Goal: Information Seeking & Learning: Learn about a topic

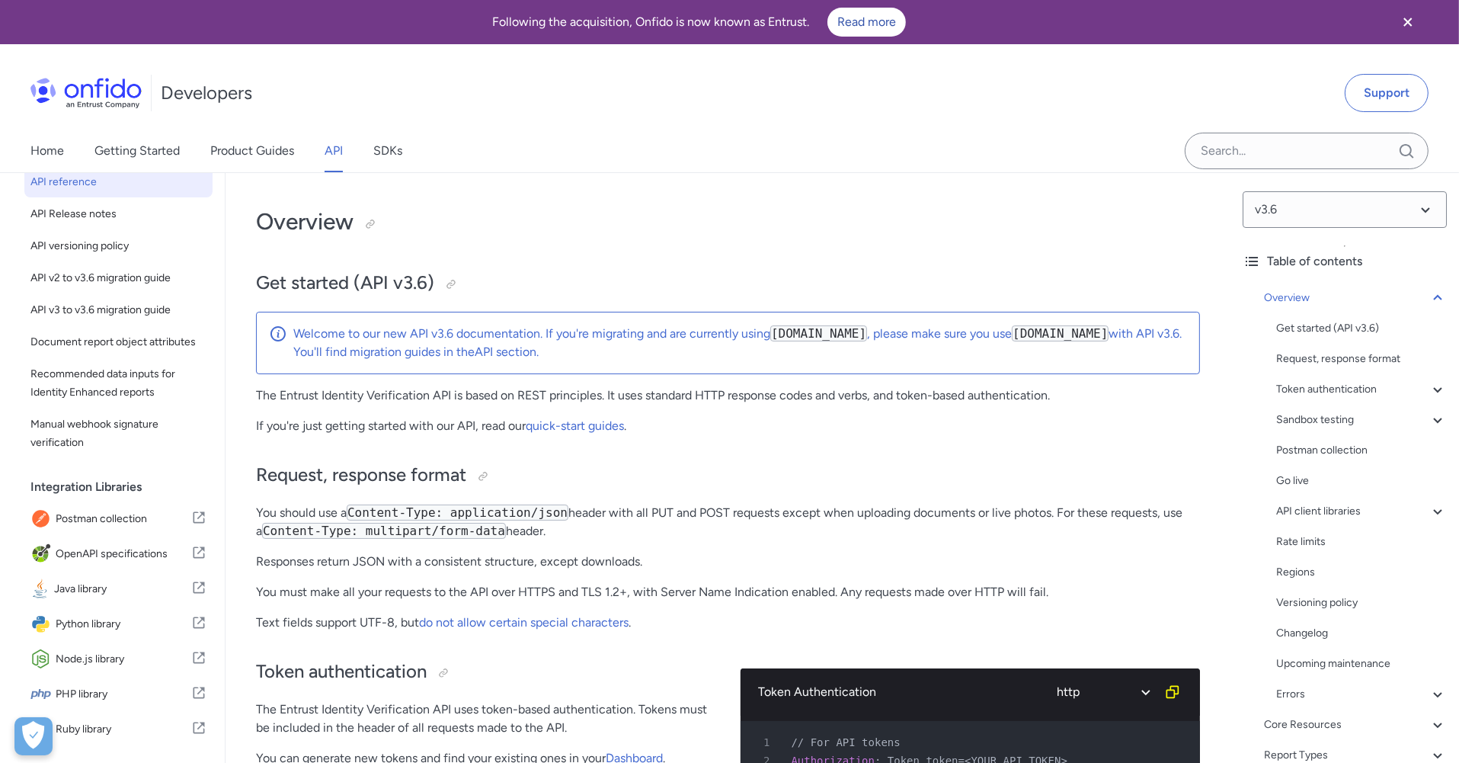
scroll to position [39, 0]
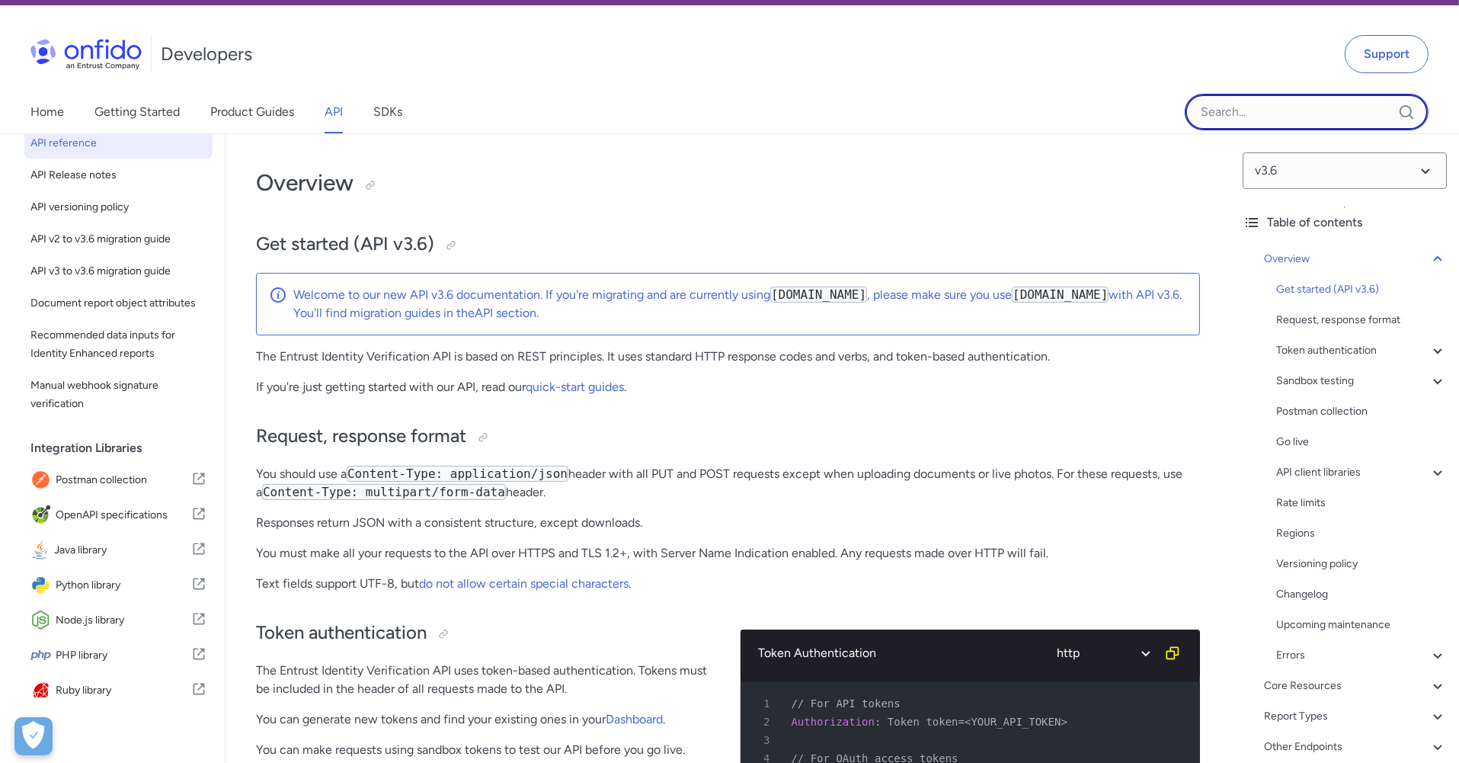
click at [1289, 110] on input "Onfido search input field" at bounding box center [1307, 112] width 244 height 37
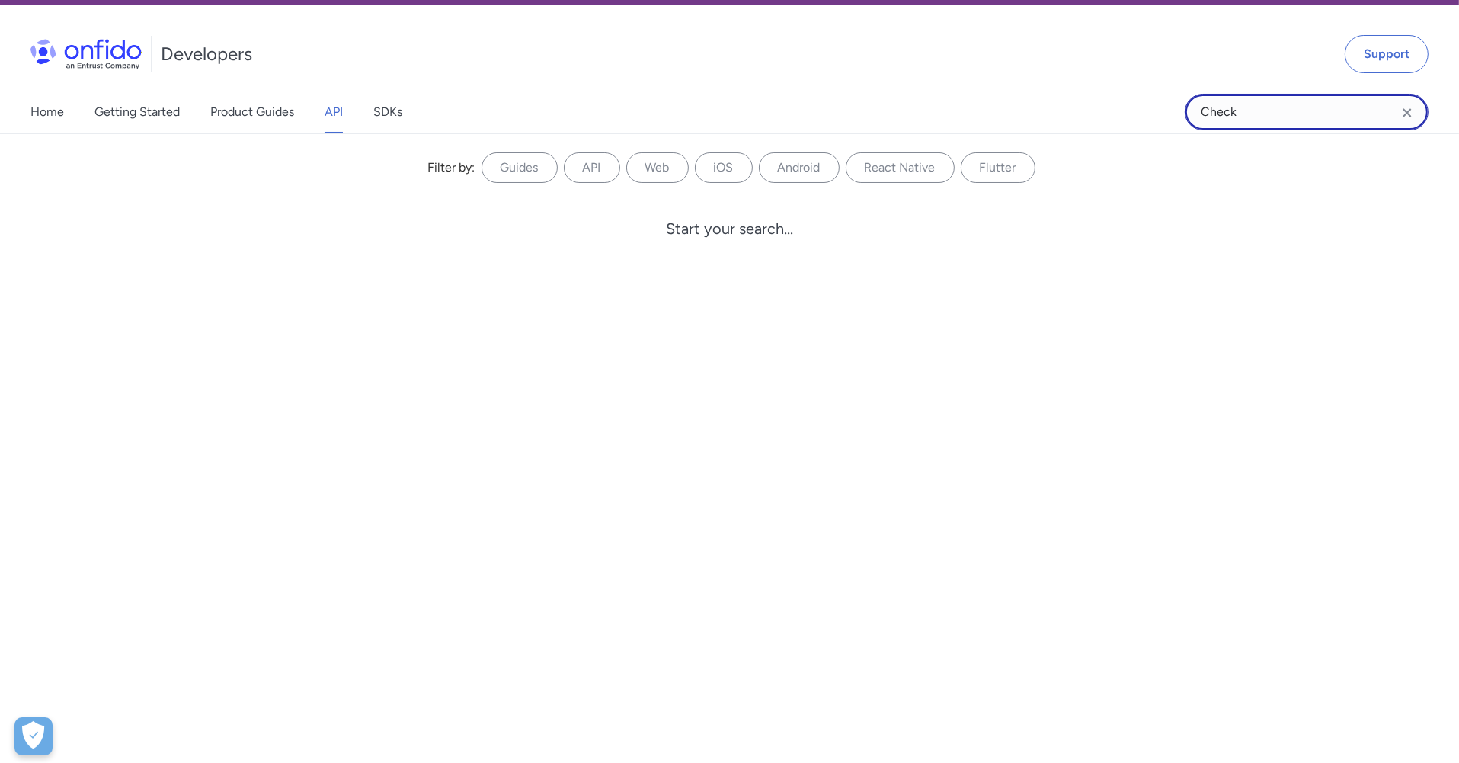
type input "Check"
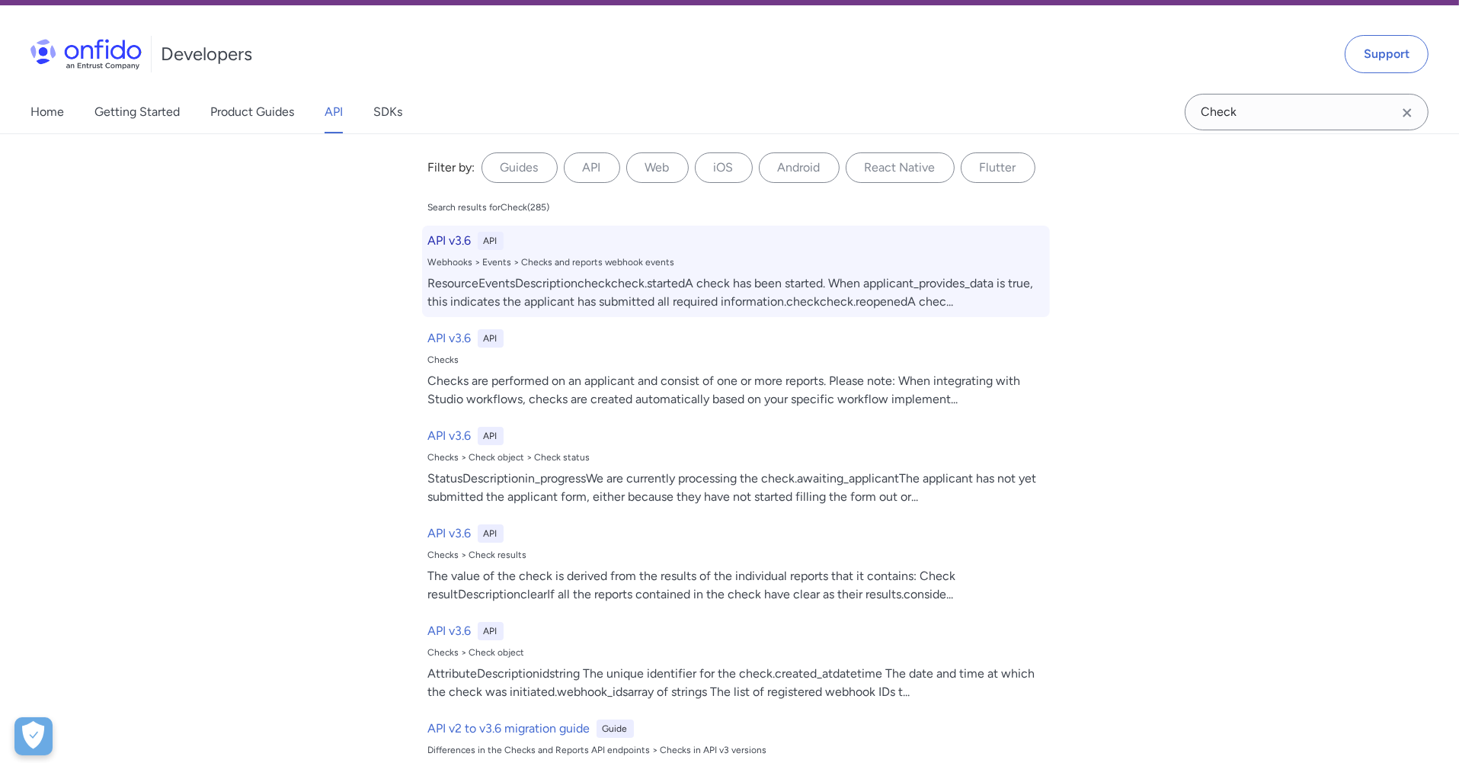
click at [453, 256] on div "Webhooks > Events > Checks and reports webhook events" at bounding box center [736, 262] width 616 height 12
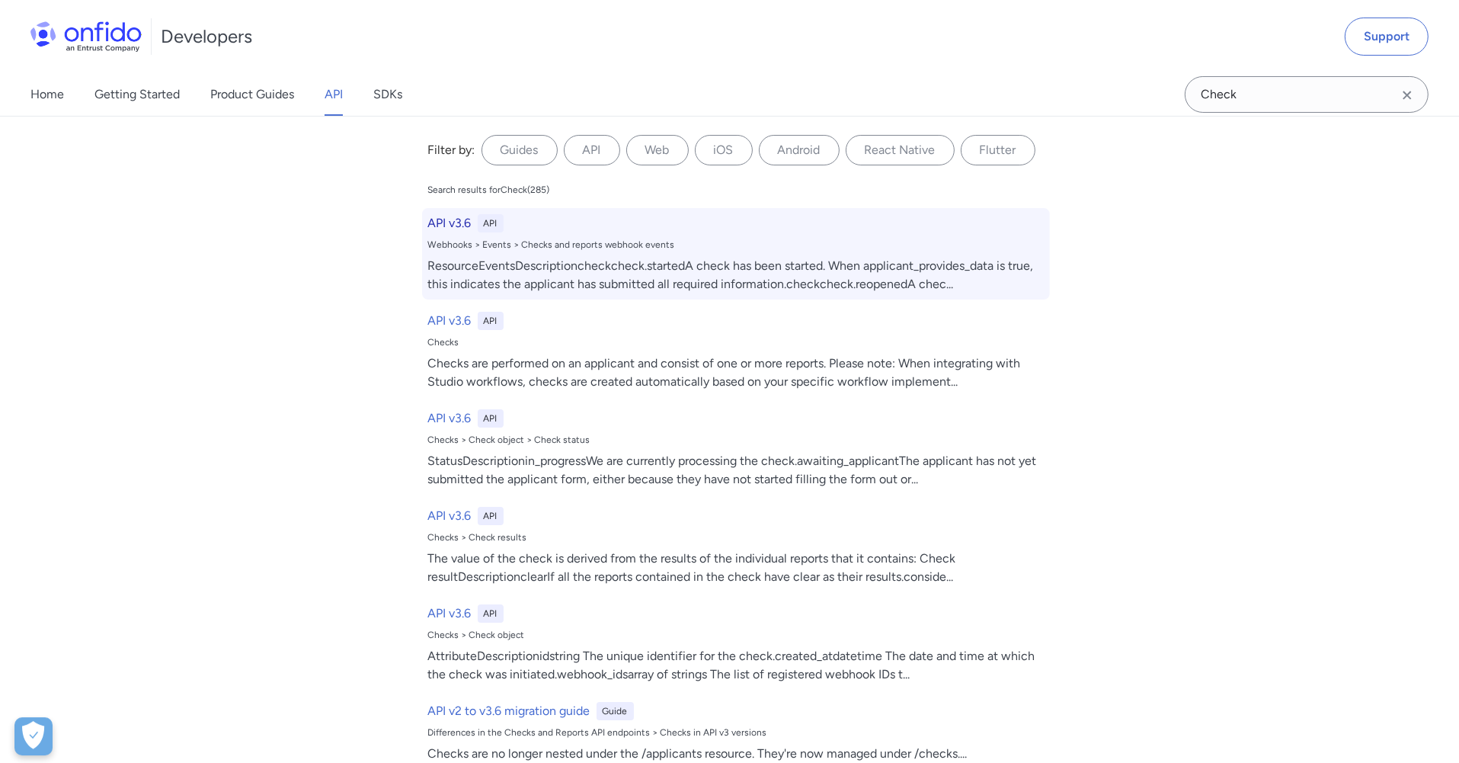
click at [450, 220] on h6 "API v3.6" at bounding box center [449, 223] width 43 height 18
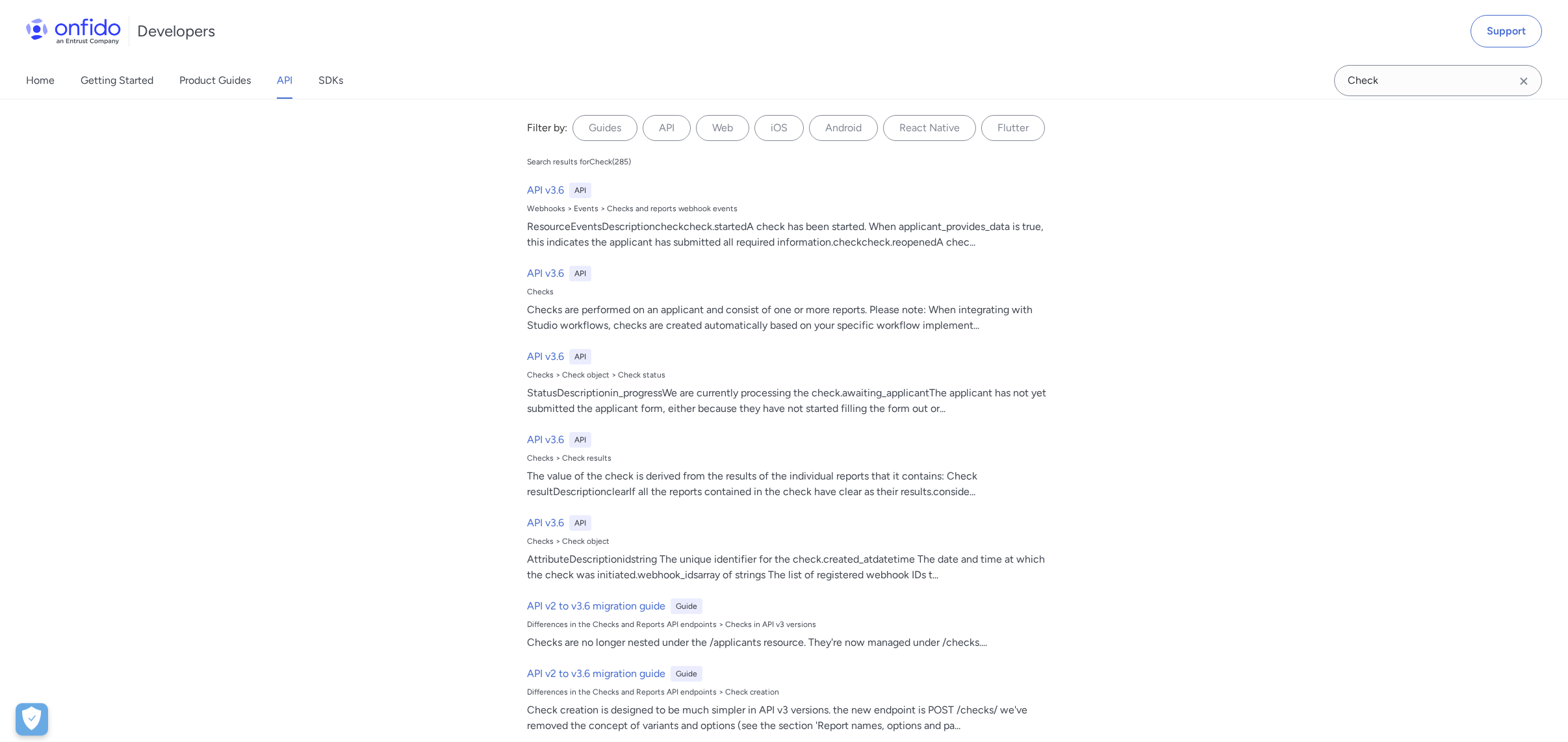
scroll to position [4, 0]
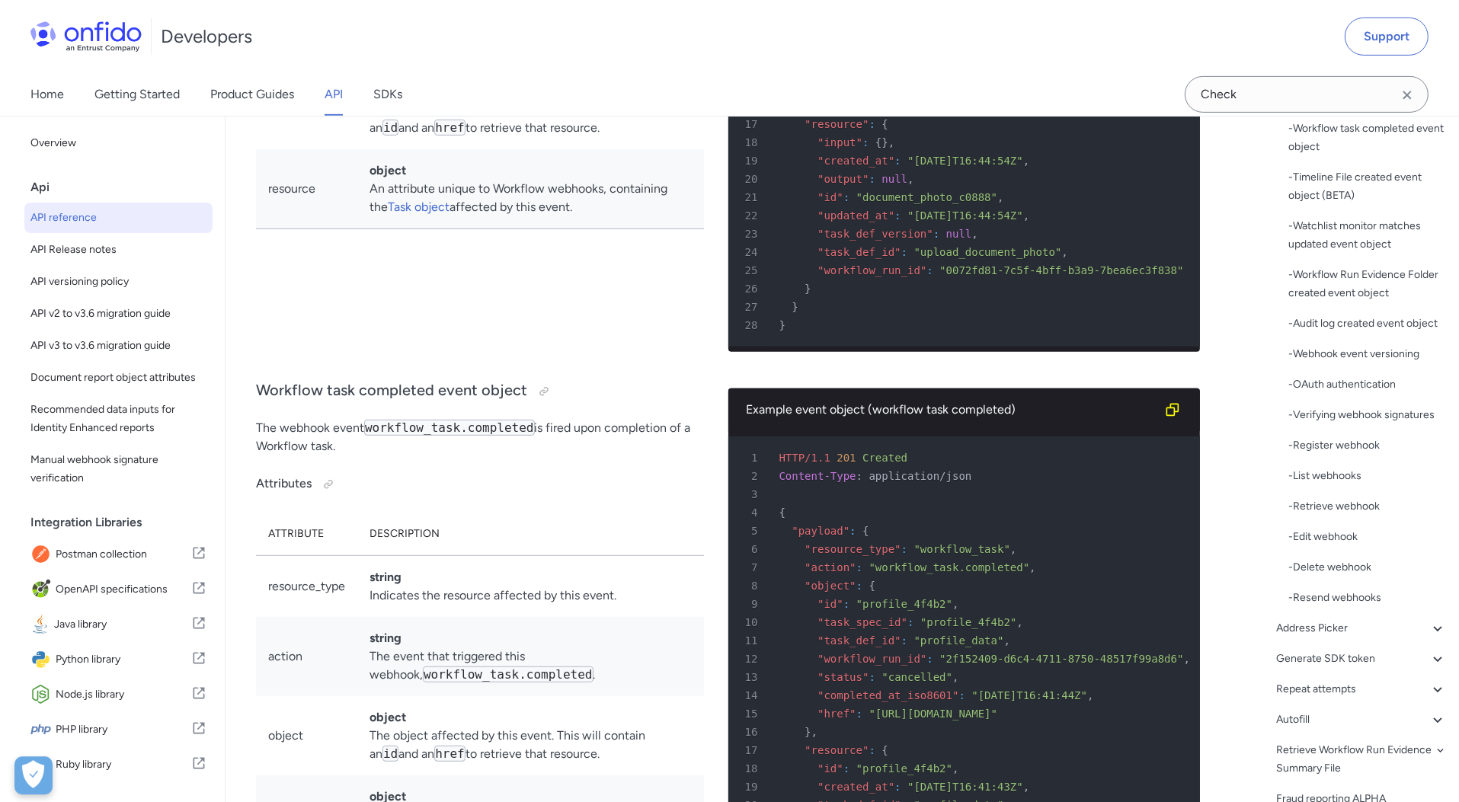
scroll to position [744, 0]
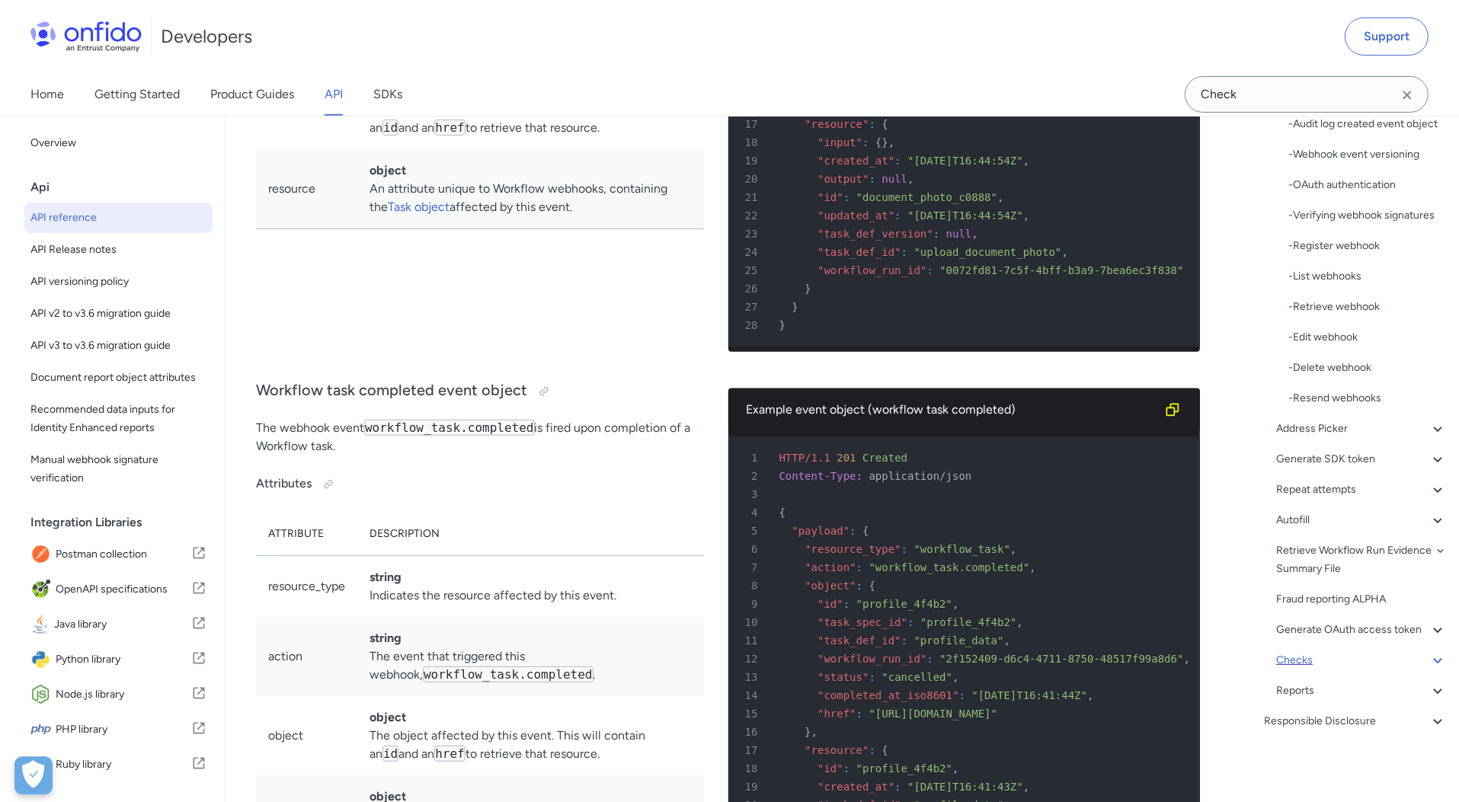
click at [1318, 655] on div "Checks" at bounding box center [1361, 660] width 171 height 18
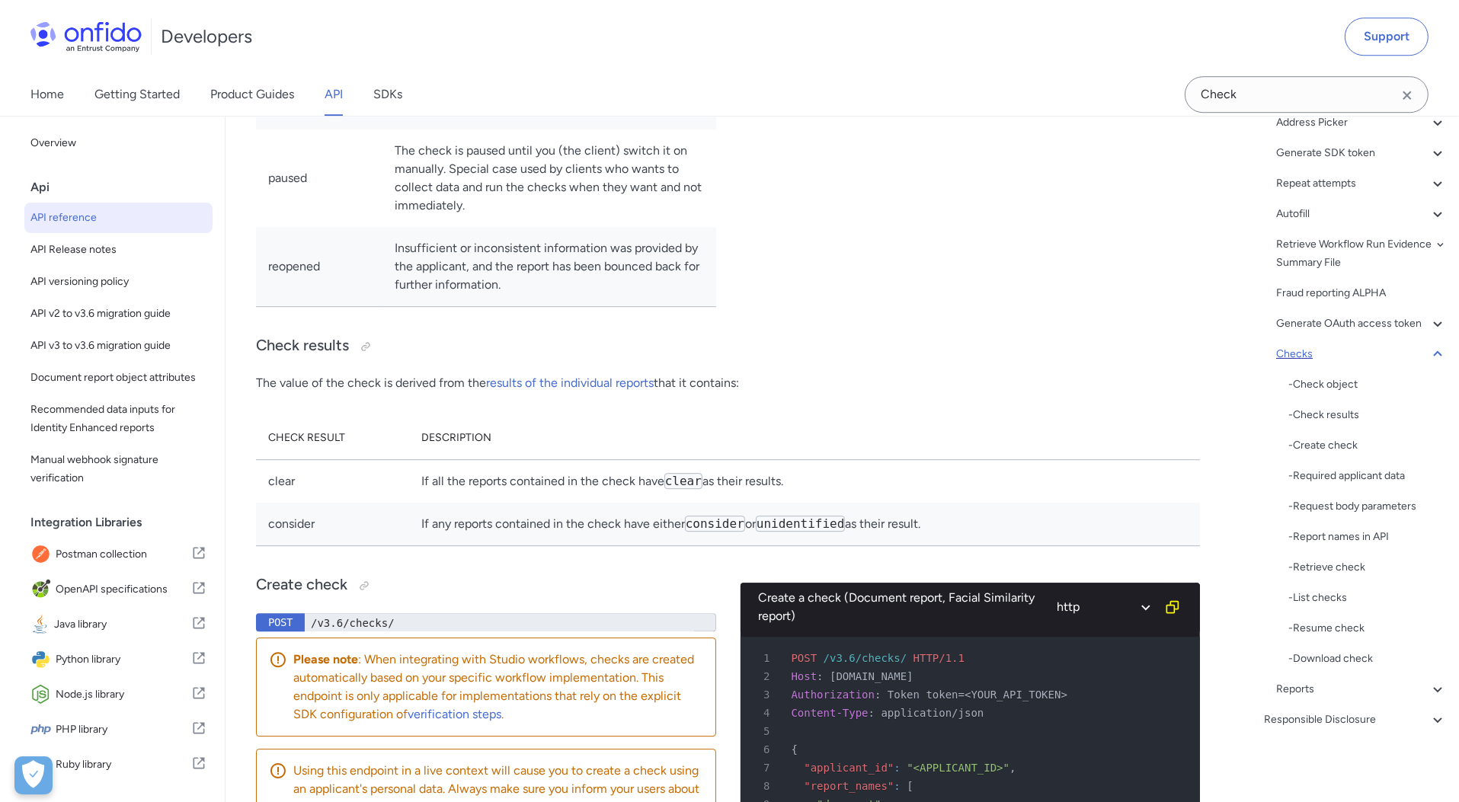
scroll to position [299, 0]
click at [1315, 380] on div "- Check object" at bounding box center [1368, 386] width 158 height 18
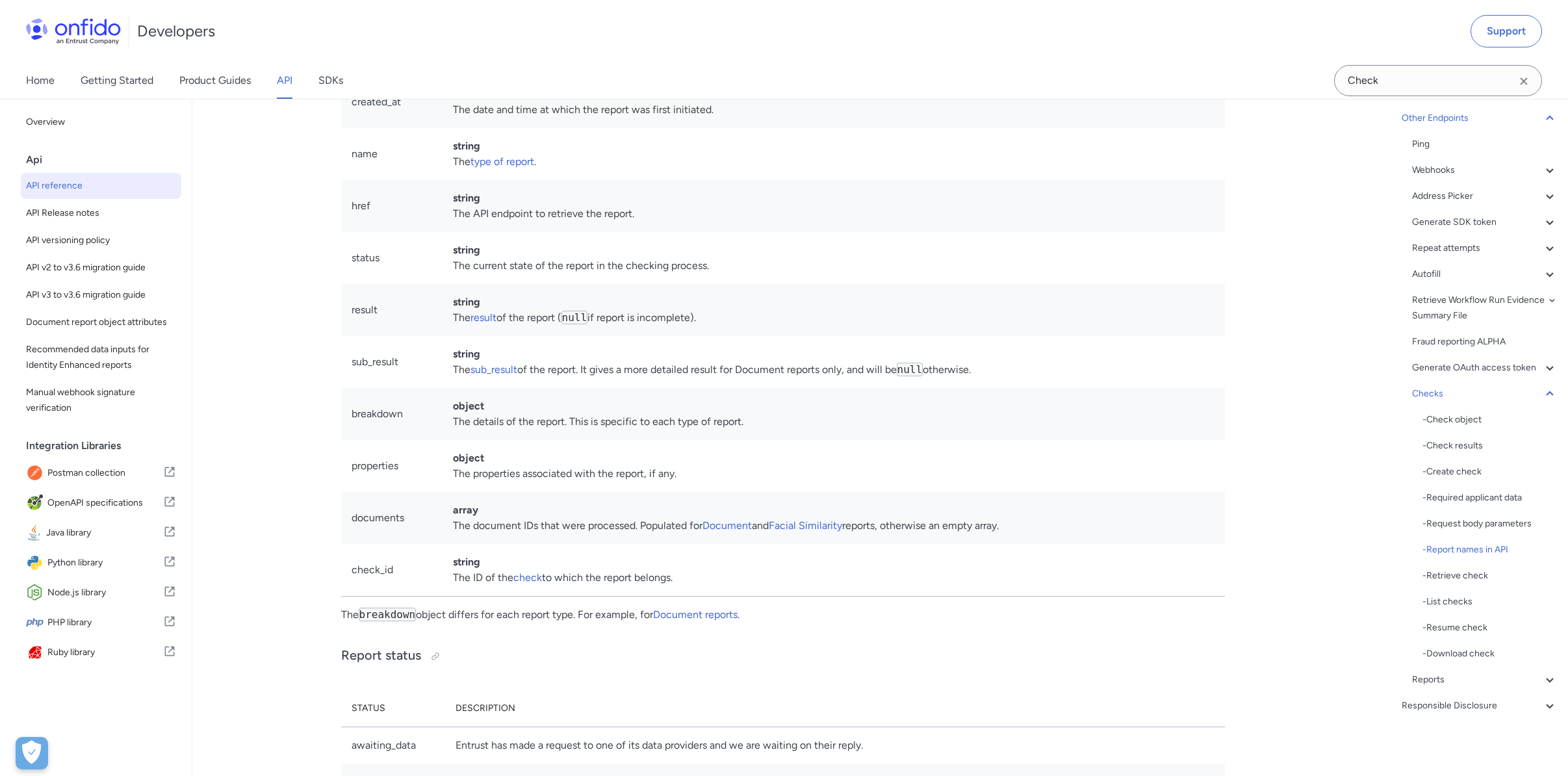
scroll to position [180, 0]
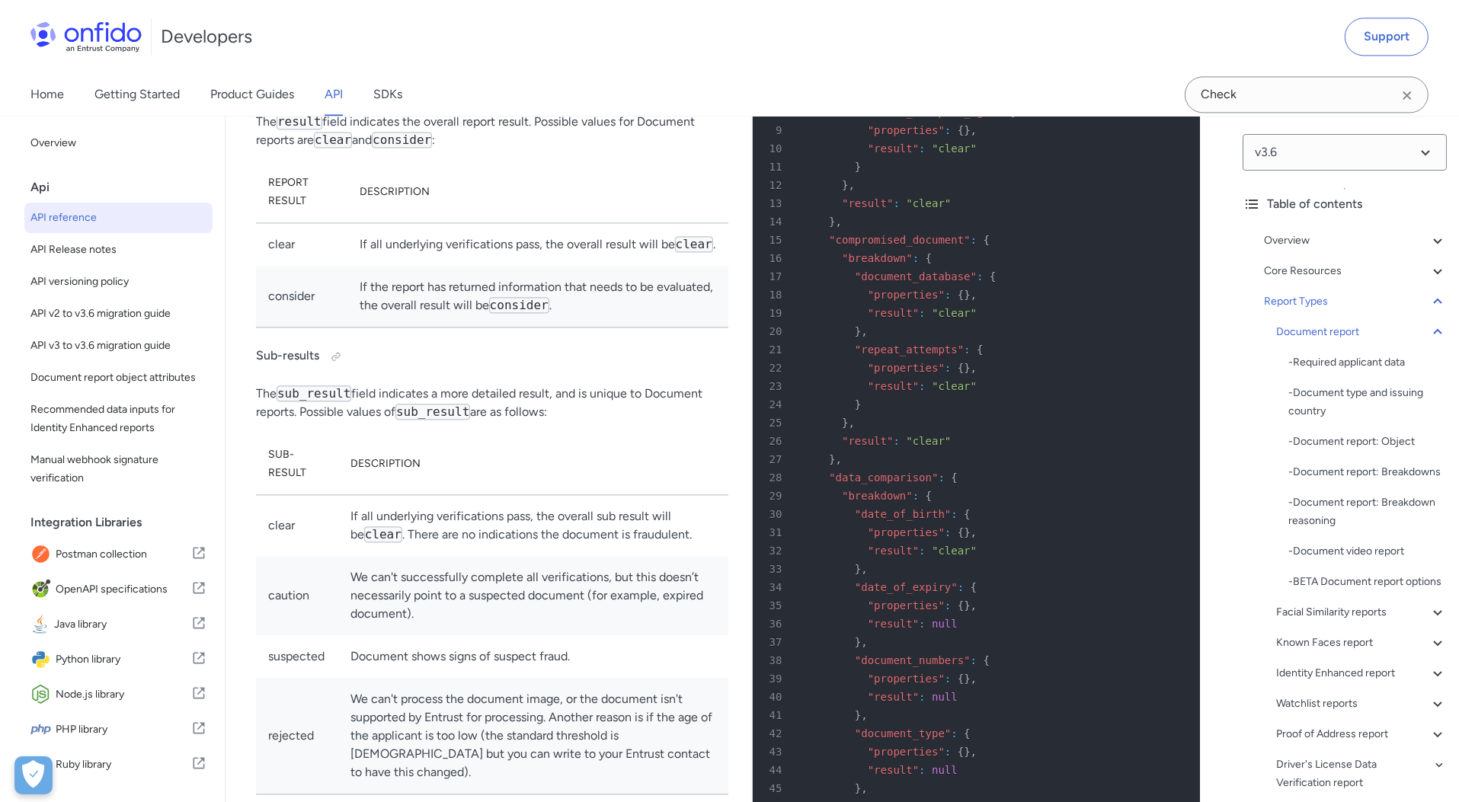
scroll to position [55442, 0]
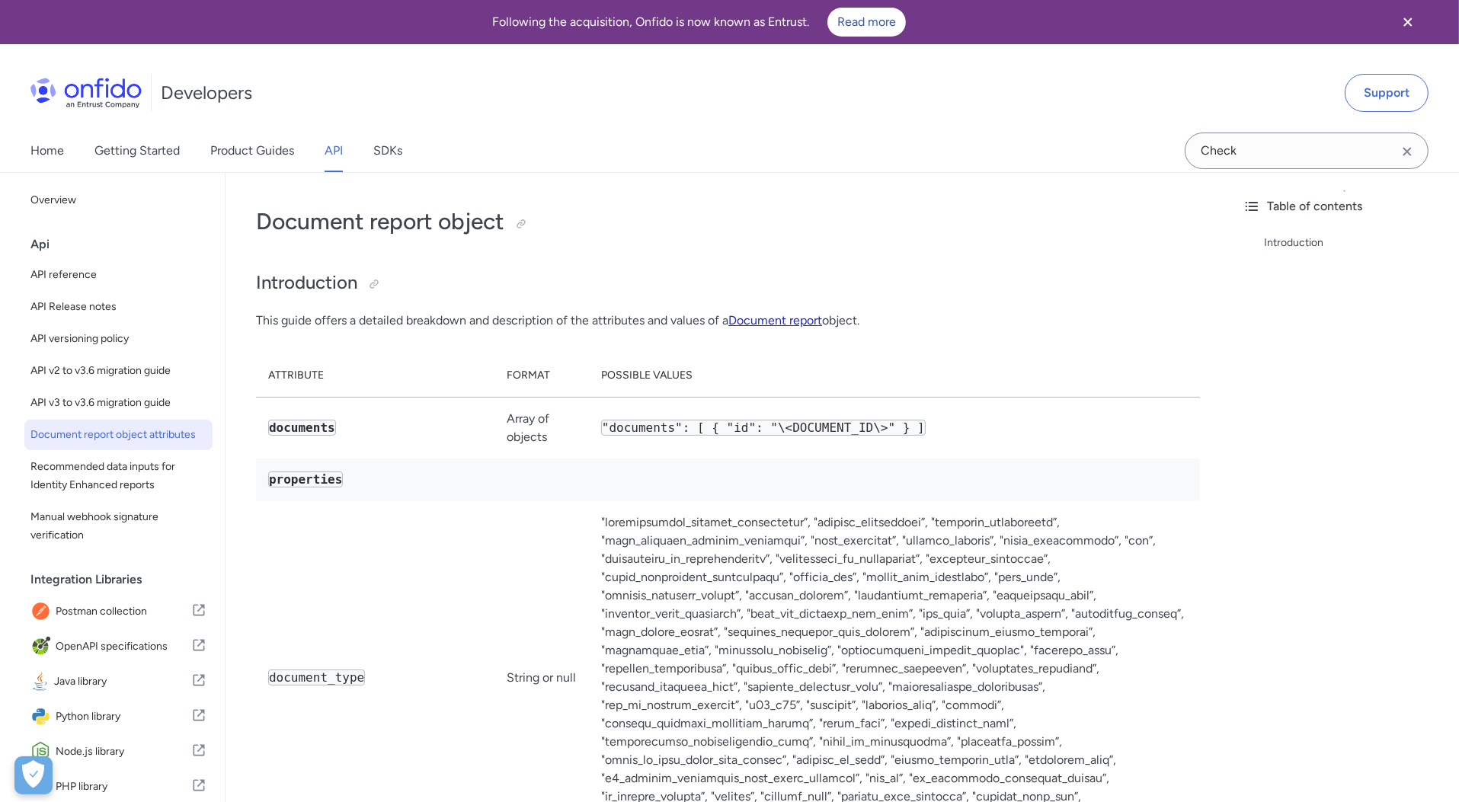
click at [805, 314] on link "Document report" at bounding box center [775, 320] width 94 height 14
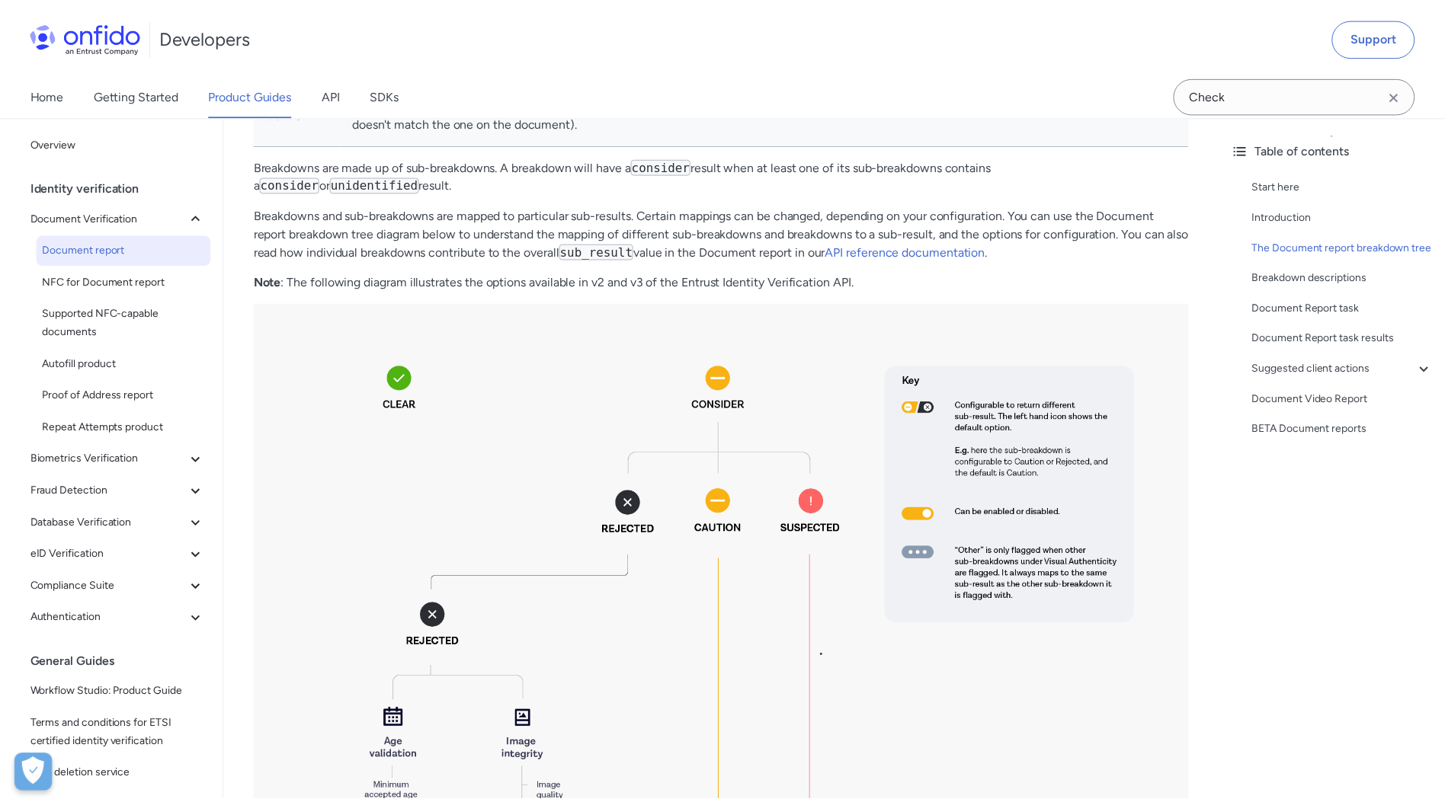
scroll to position [952, 0]
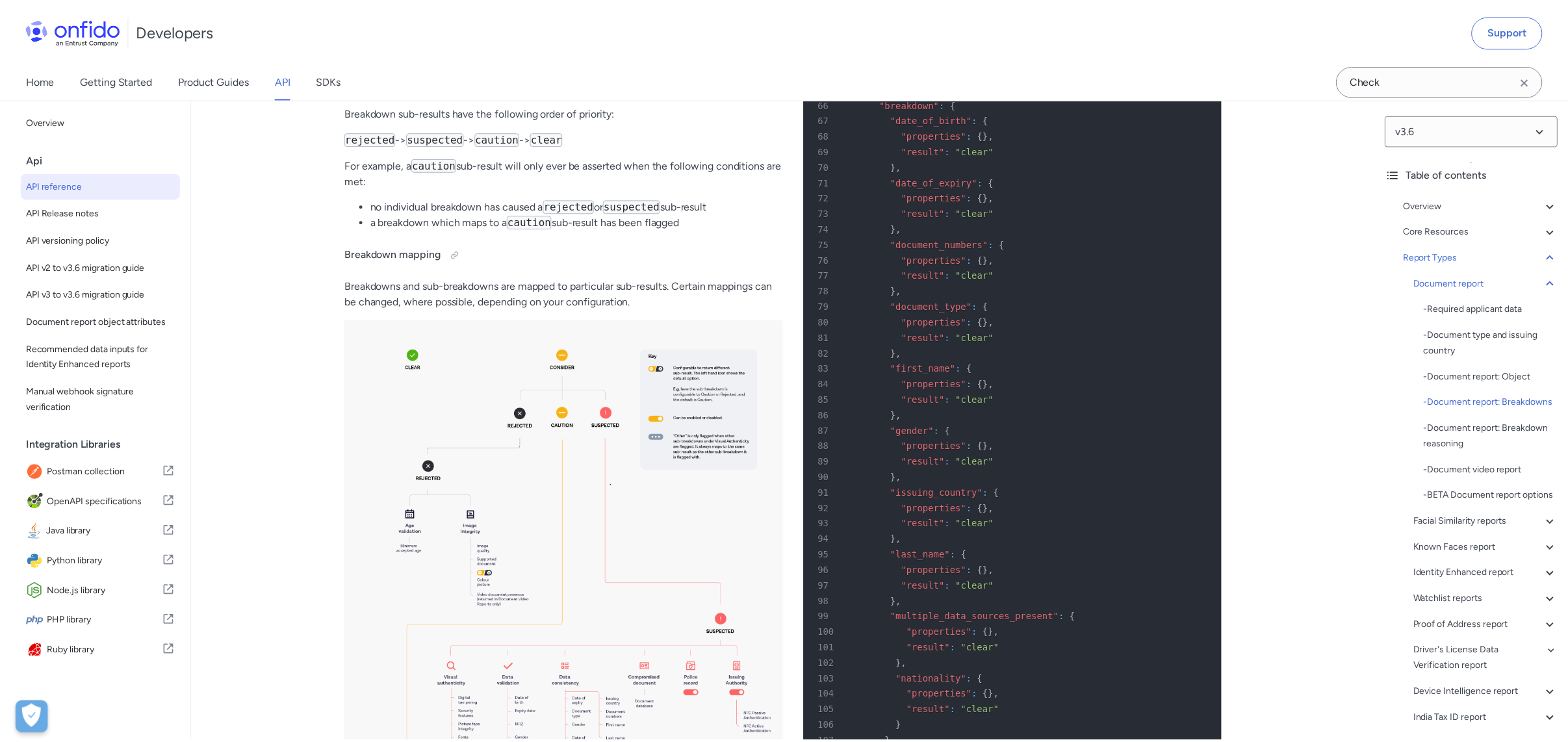
scroll to position [47605, 0]
